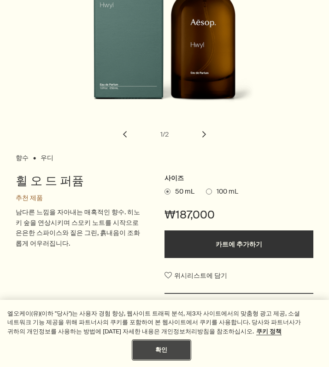
click at [169, 357] on button "확인" at bounding box center [162, 350] width 58 height 19
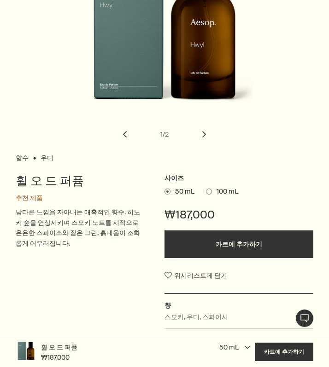
click at [72, 185] on h1 "휠 오 드 퍼퓸" at bounding box center [81, 181] width 130 height 16
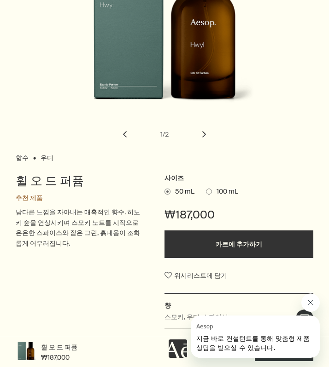
click at [208, 192] on span at bounding box center [209, 192] width 6 height 6
click at [206, 192] on input "100 mL" at bounding box center [206, 190] width 0 height 6
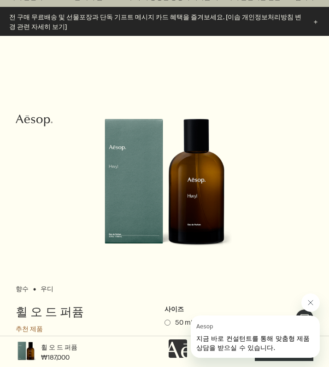
scroll to position [143, 0]
